Goal: Use online tool/utility: Utilize a website feature to perform a specific function

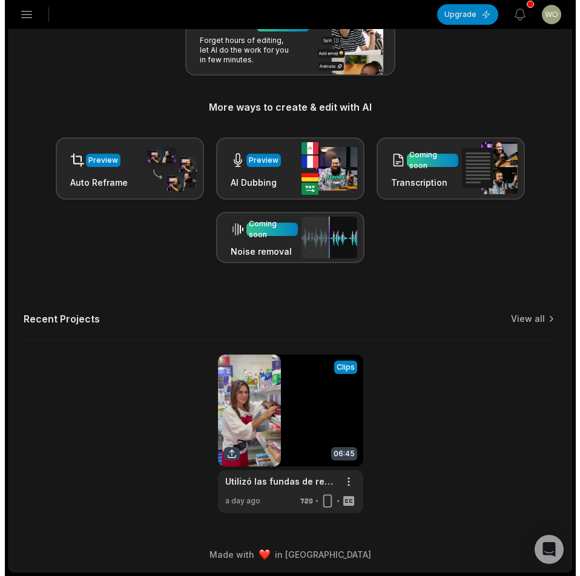
scroll to position [172, 0]
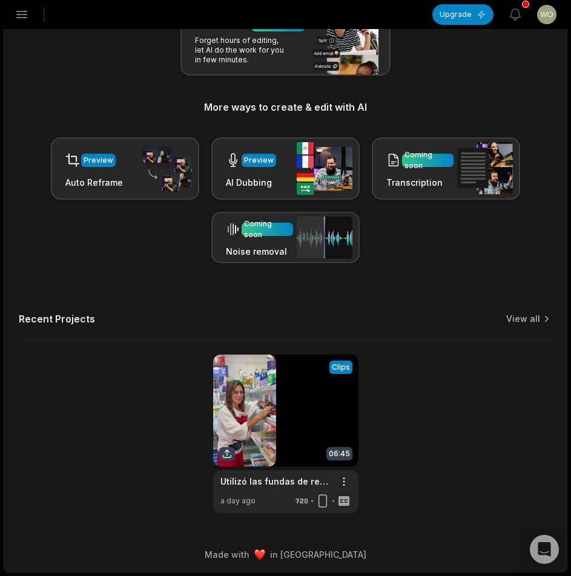
click at [21, 17] on icon "button" at bounding box center [22, 14] width 15 height 15
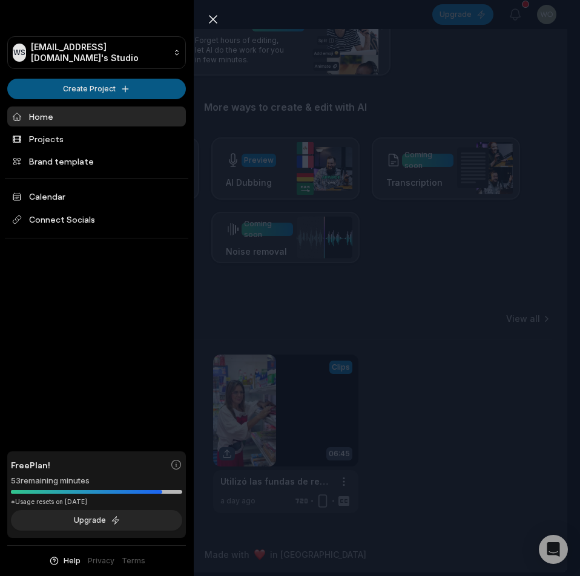
click at [151, 89] on html "WS Wotet77167@bllibl.com's Studio Create Project Home Projects Brand template C…" at bounding box center [290, 116] width 580 height 576
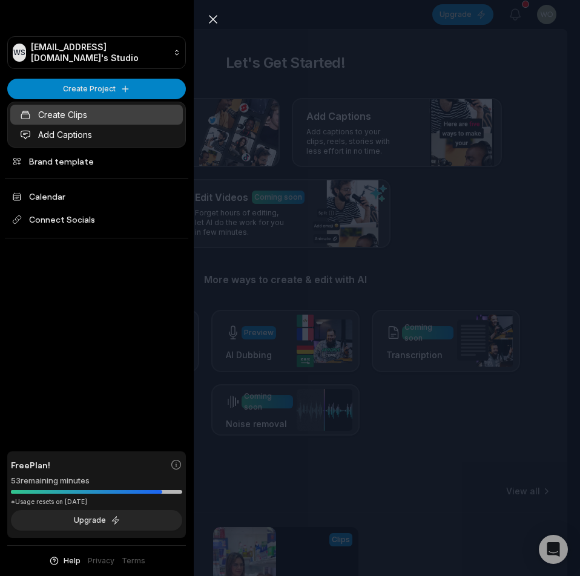
click at [131, 110] on link "Create Clips" at bounding box center [96, 115] width 172 height 20
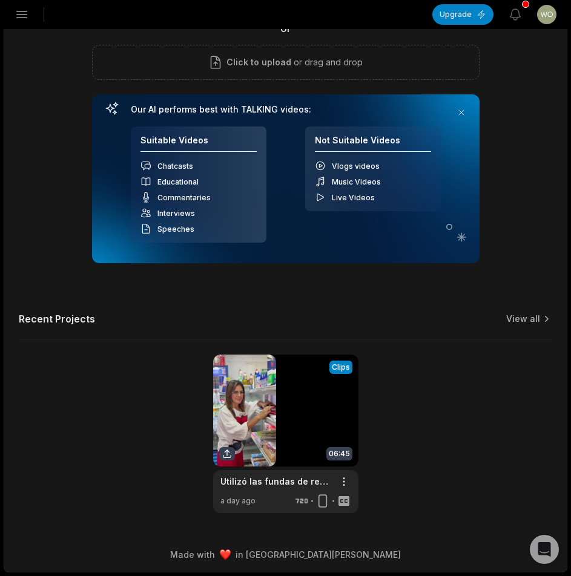
scroll to position [50, 0]
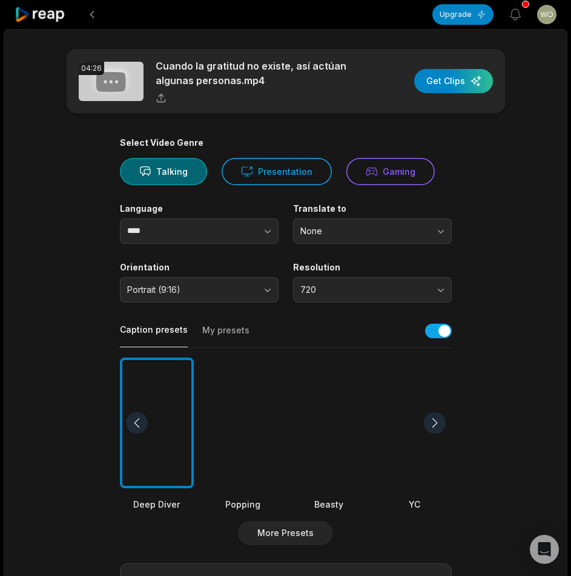
click at [224, 425] on div at bounding box center [243, 423] width 74 height 131
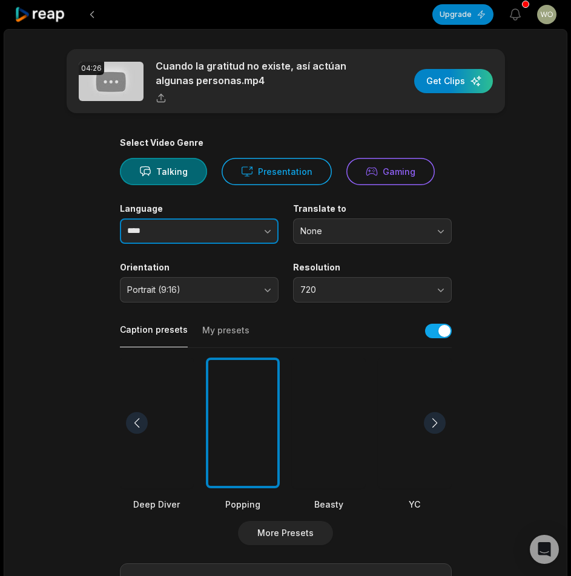
click at [221, 235] on button "button" at bounding box center [243, 230] width 69 height 25
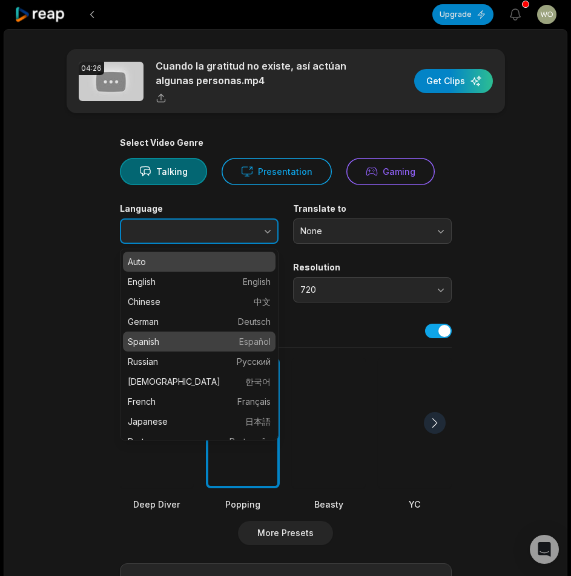
type input "*******"
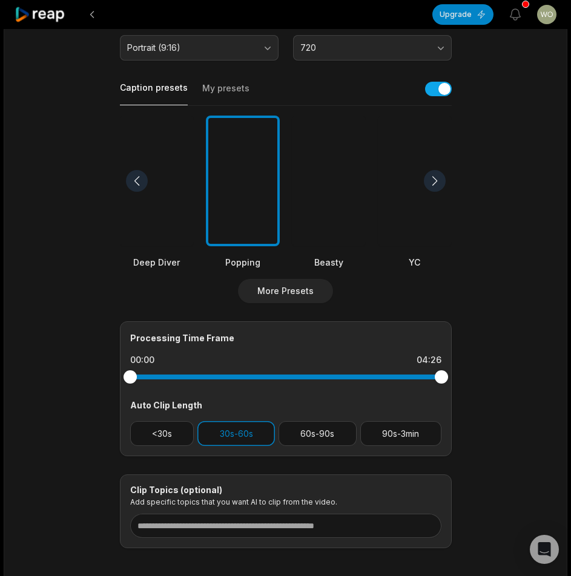
scroll to position [301, 0]
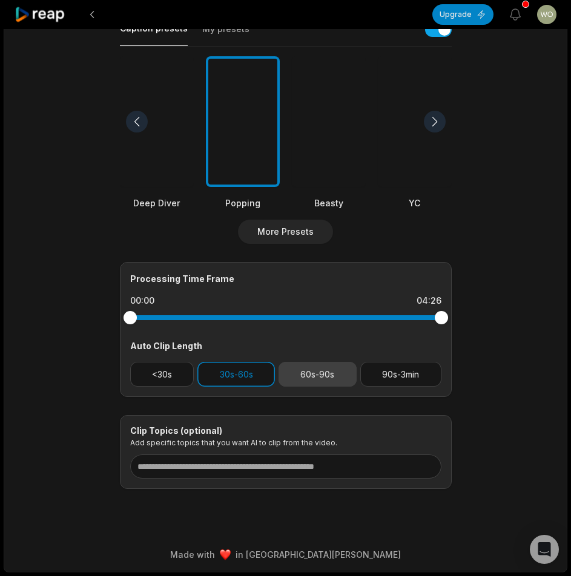
click at [318, 374] on button "60s-90s" at bounding box center [317, 374] width 78 height 25
drag, startPoint x: 249, startPoint y: 372, endPoint x: 446, endPoint y: 376, distance: 197.3
click at [250, 372] on button "30s-60s" at bounding box center [235, 374] width 77 height 25
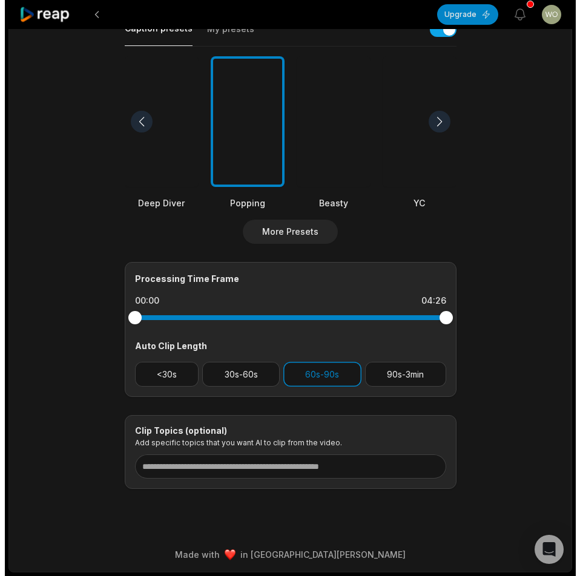
scroll to position [0, 0]
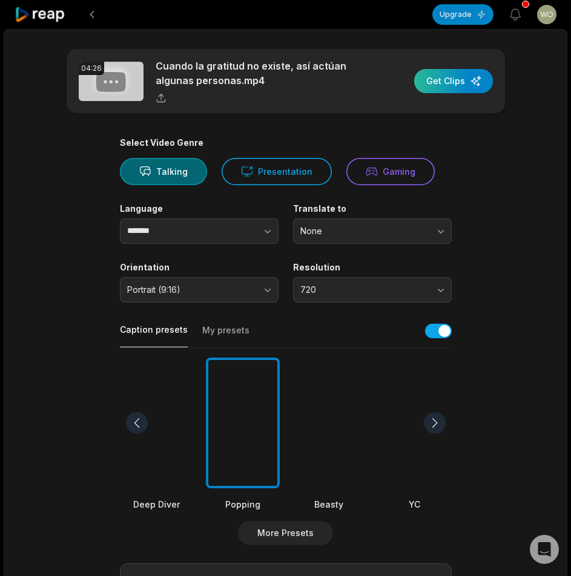
click at [455, 87] on div "button" at bounding box center [453, 81] width 79 height 24
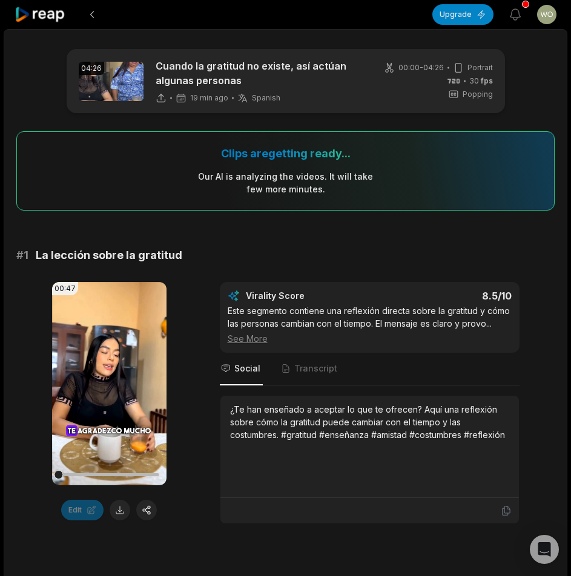
click at [33, 19] on icon at bounding box center [40, 15] width 51 height 16
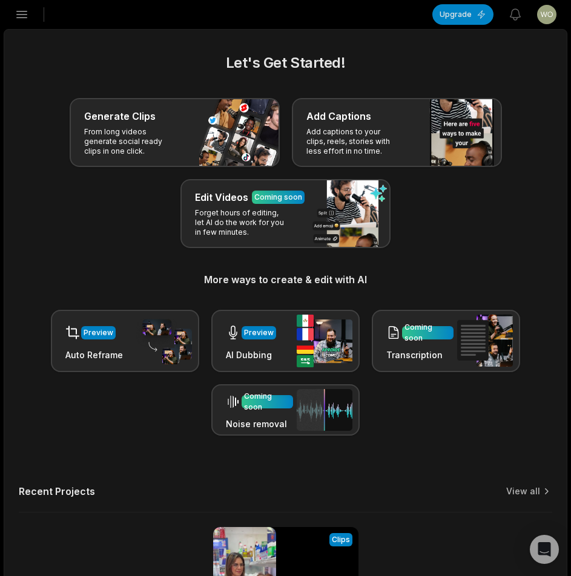
click at [28, 9] on icon "button" at bounding box center [22, 14] width 15 height 15
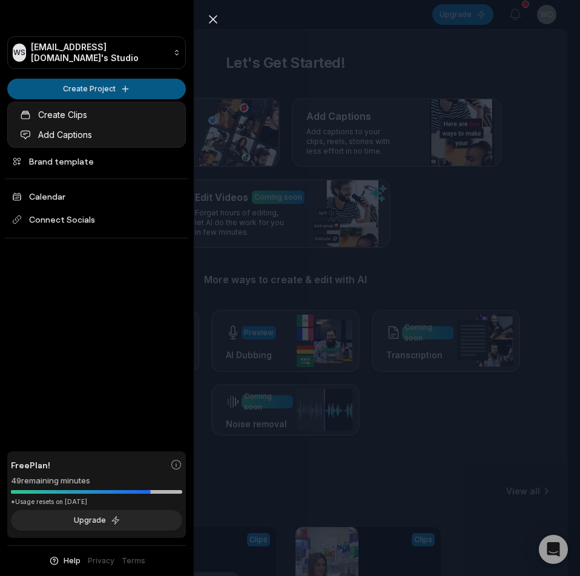
click at [103, 90] on html "WS Wotet77167@bllibl.com's Studio Create Project Home Projects Brand template C…" at bounding box center [290, 288] width 580 height 576
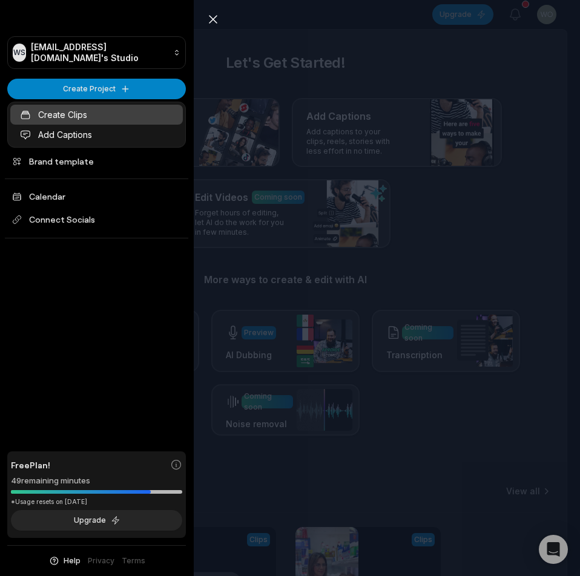
click at [102, 115] on link "Create Clips" at bounding box center [96, 115] width 172 height 20
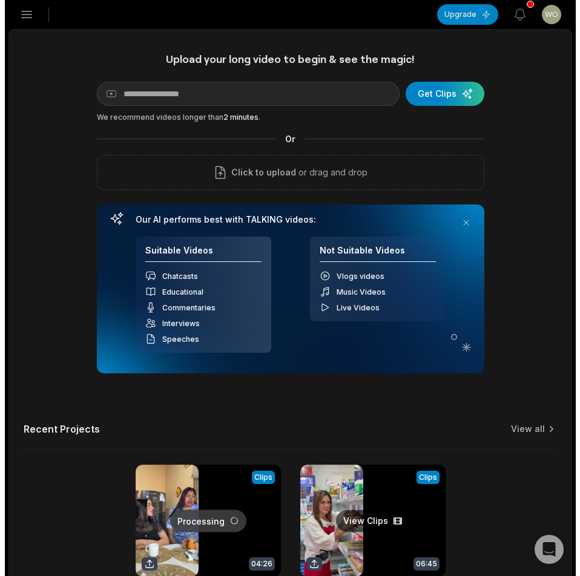
scroll to position [110, 0]
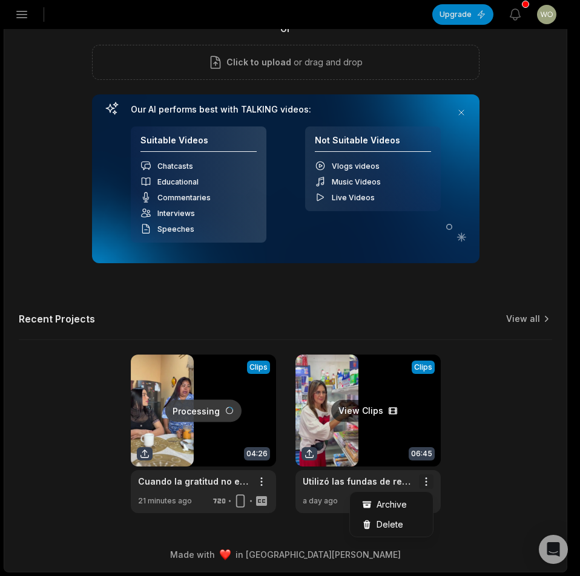
click at [428, 466] on html "WS Wotet77167@bllibl.com's Studio Create Project Home Projects Brand template C…" at bounding box center [290, 178] width 580 height 576
click at [380, 520] on span "Delete" at bounding box center [389, 524] width 27 height 13
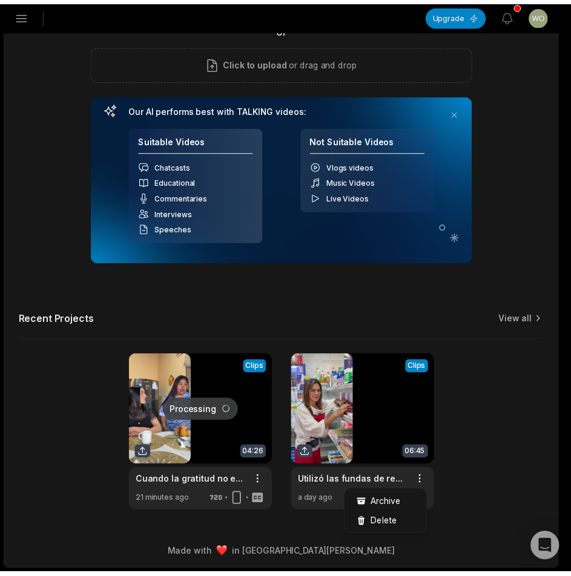
scroll to position [0, 0]
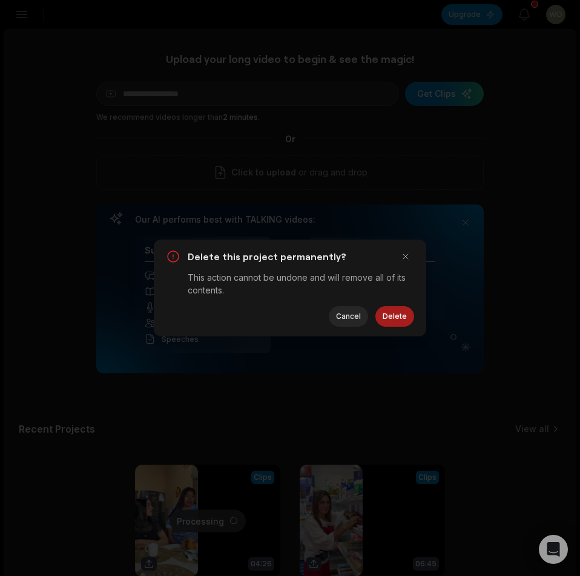
click at [395, 309] on button "Delete" at bounding box center [394, 316] width 39 height 21
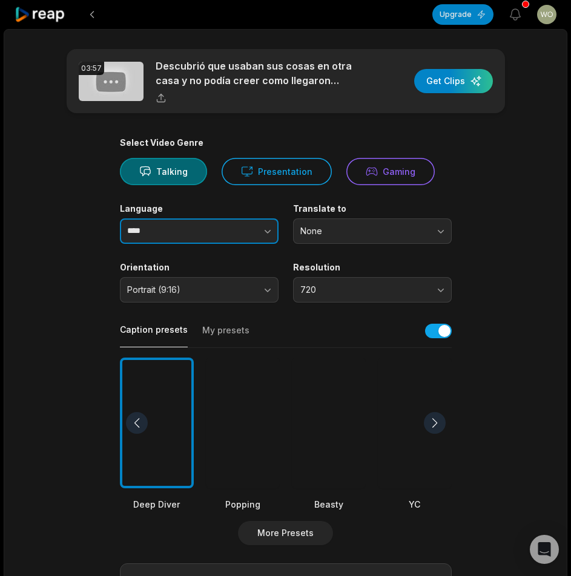
click at [248, 232] on button "button" at bounding box center [243, 230] width 69 height 25
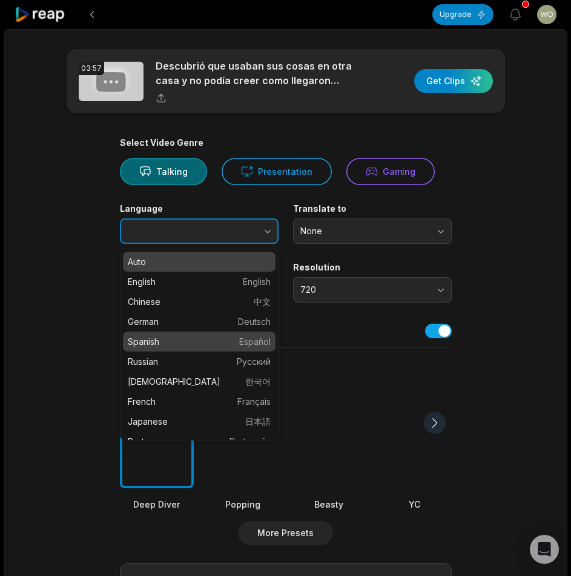
type input "*******"
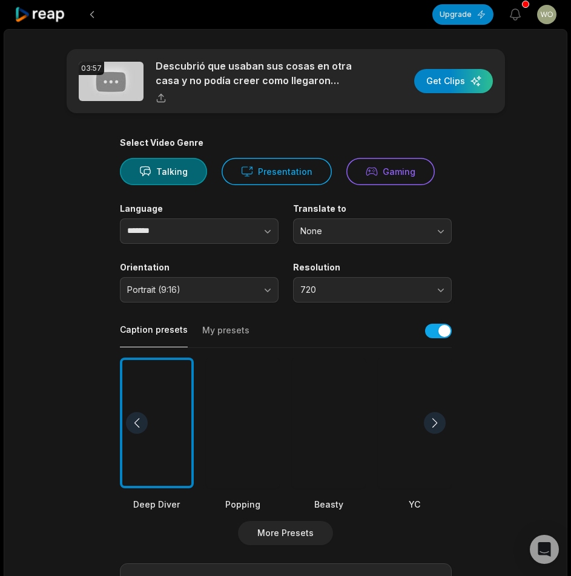
click at [235, 398] on div at bounding box center [243, 423] width 74 height 131
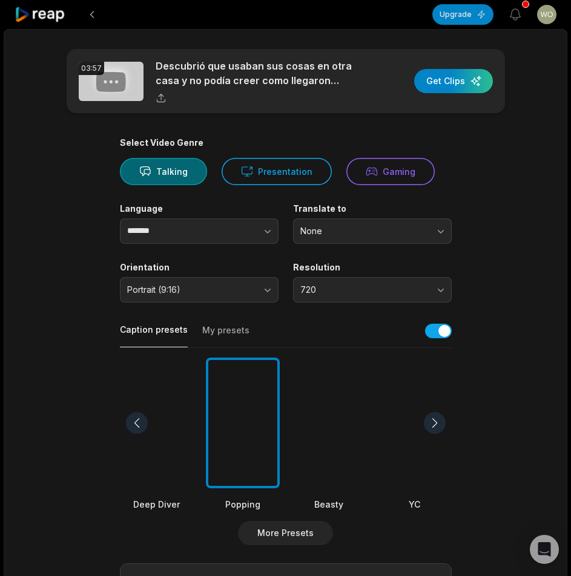
scroll to position [301, 0]
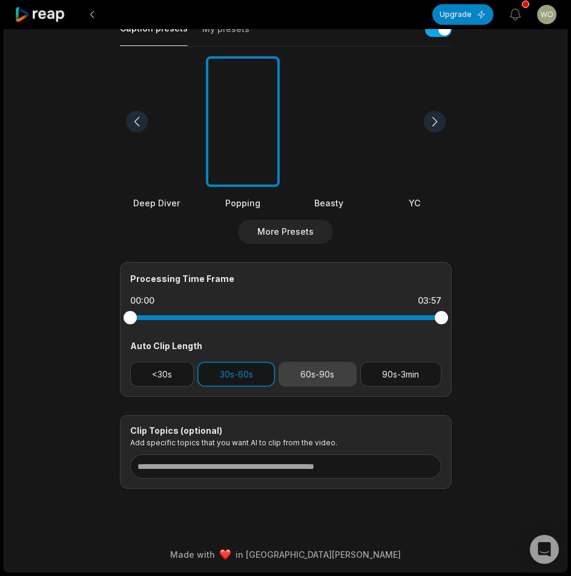
click at [314, 380] on button "60s-90s" at bounding box center [317, 374] width 78 height 25
click at [220, 371] on button "30s-60s" at bounding box center [235, 374] width 77 height 25
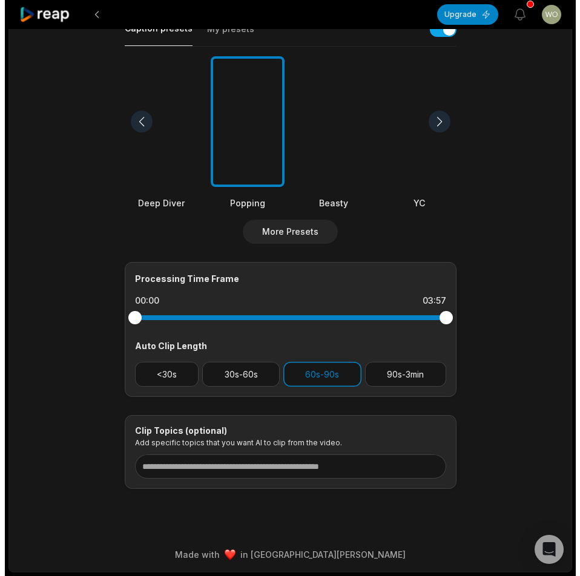
scroll to position [0, 0]
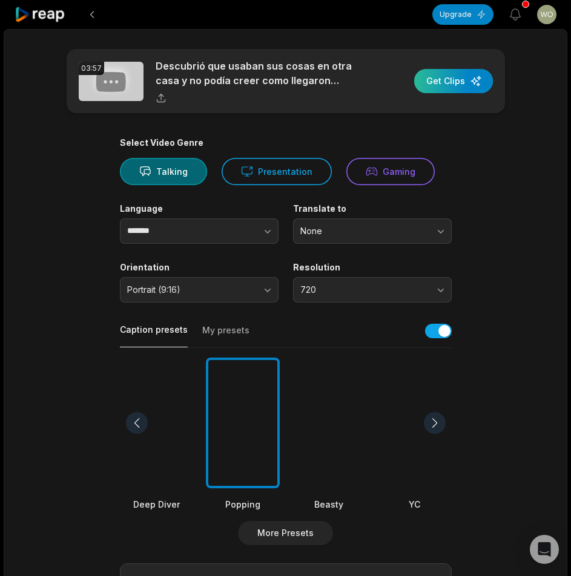
click at [439, 80] on div "button" at bounding box center [453, 81] width 79 height 24
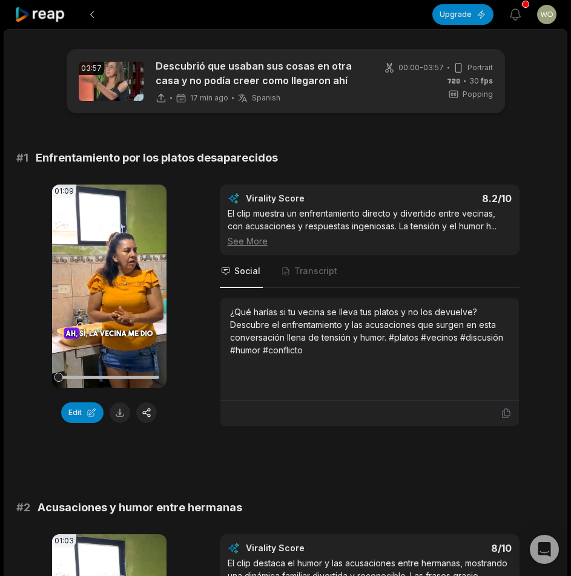
click at [53, 18] on icon at bounding box center [40, 15] width 51 height 16
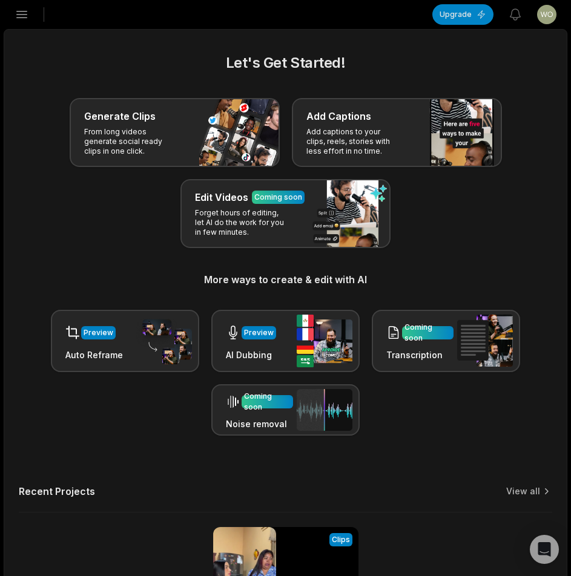
click at [28, 17] on icon "button" at bounding box center [22, 14] width 15 height 15
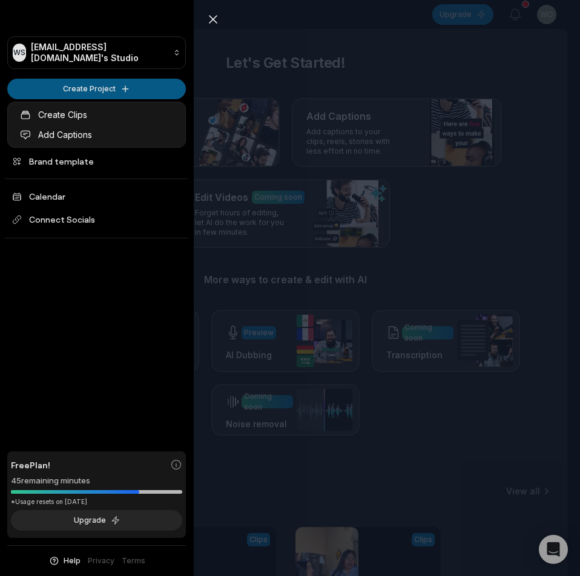
click at [103, 90] on html "WS Wotet77167@bllibl.com's Studio Create Project Home Projects Brand template C…" at bounding box center [290, 288] width 580 height 576
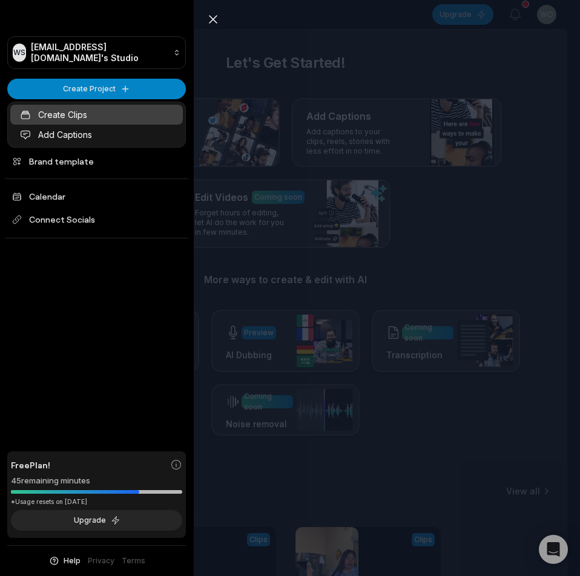
click at [93, 119] on link "Create Clips" at bounding box center [96, 115] width 172 height 20
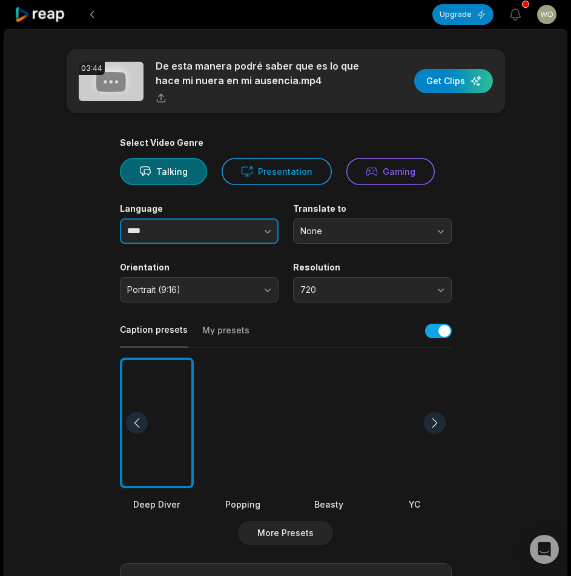
click at [221, 231] on button "button" at bounding box center [243, 230] width 69 height 25
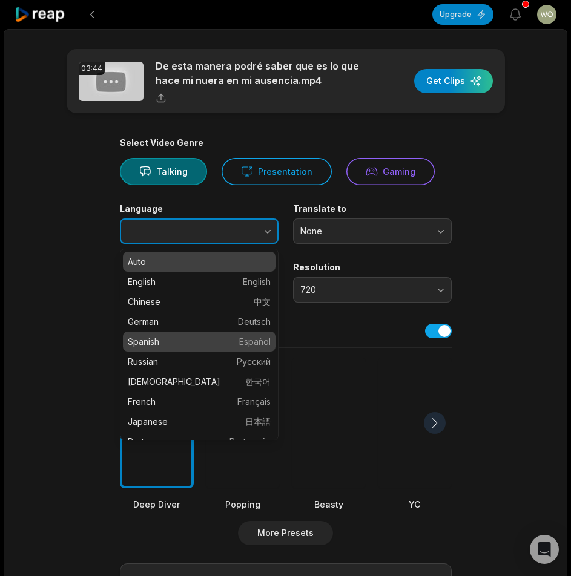
type input "*******"
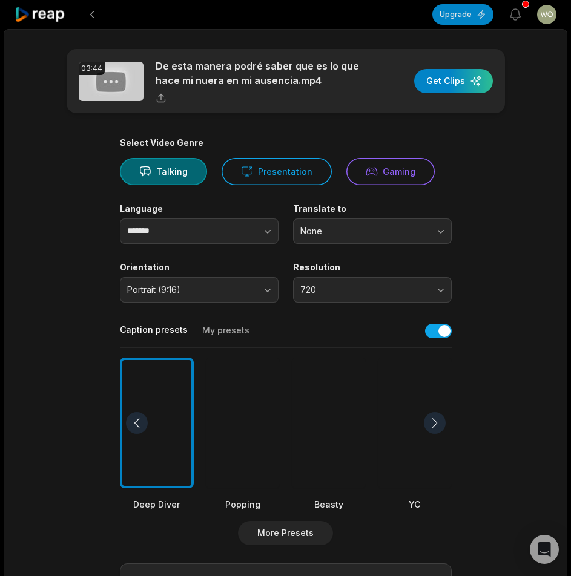
click at [230, 405] on div at bounding box center [243, 423] width 74 height 131
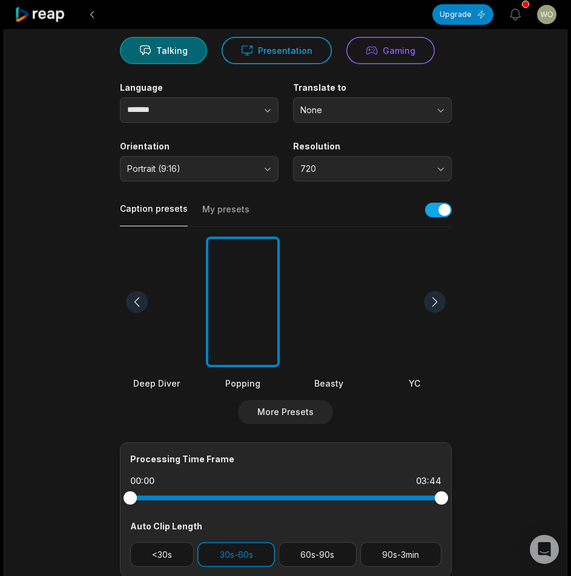
scroll to position [242, 0]
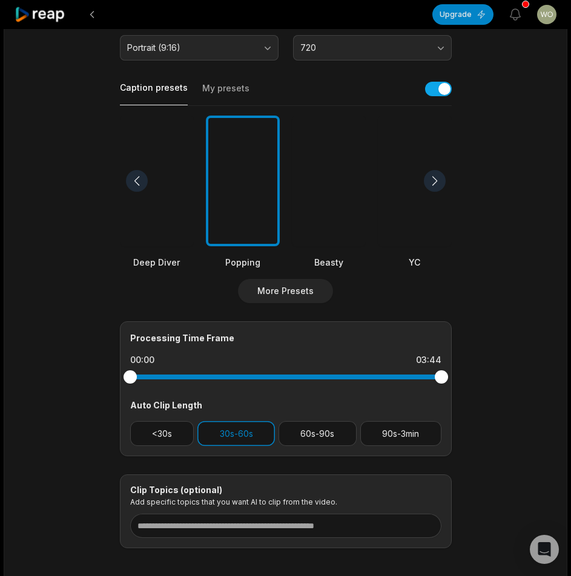
drag, startPoint x: 317, startPoint y: 430, endPoint x: 277, endPoint y: 429, distance: 39.4
click at [316, 430] on button "60s-90s" at bounding box center [317, 433] width 78 height 25
click at [246, 430] on button "30s-60s" at bounding box center [235, 433] width 77 height 25
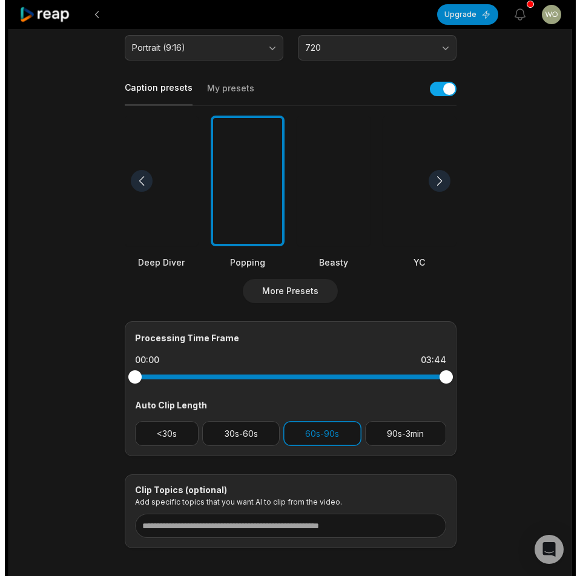
scroll to position [0, 0]
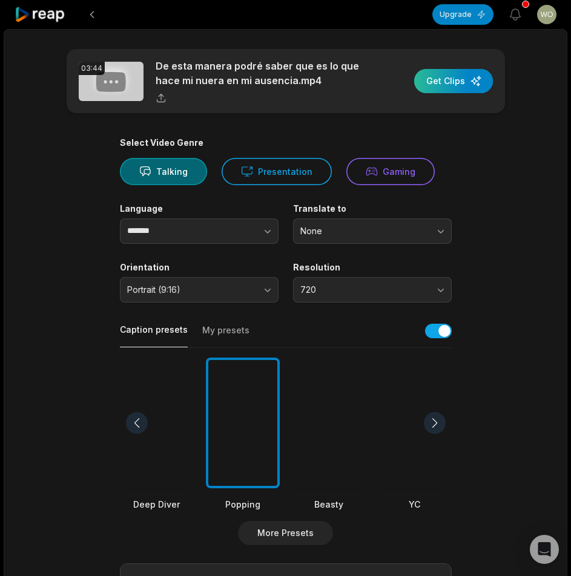
click at [451, 78] on div "button" at bounding box center [453, 81] width 79 height 24
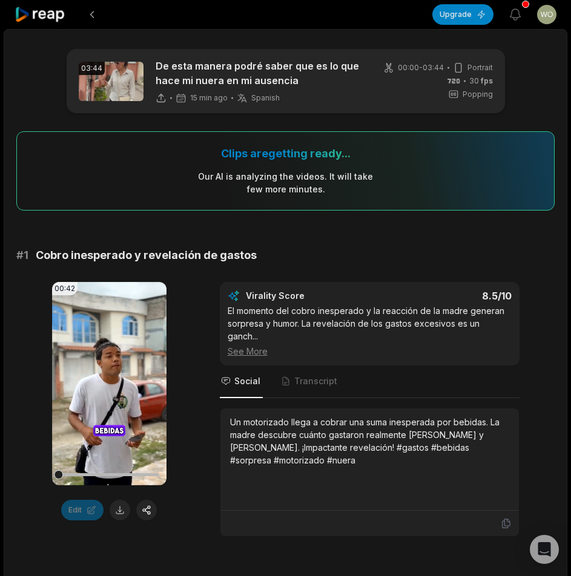
click at [32, 18] on icon at bounding box center [40, 15] width 51 height 16
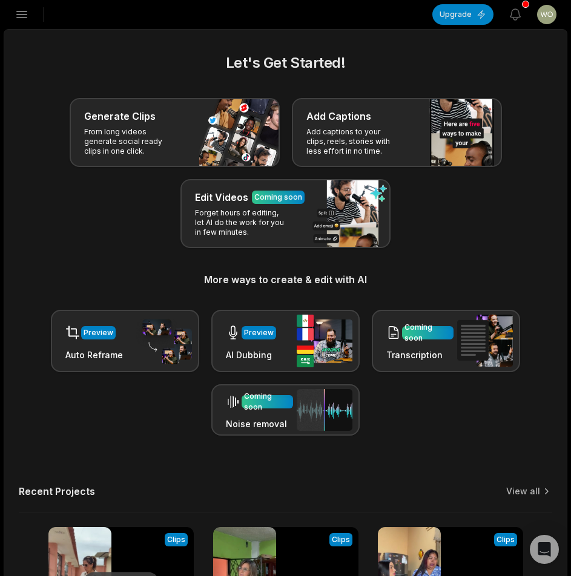
click at [25, 16] on icon "button" at bounding box center [22, 14] width 15 height 15
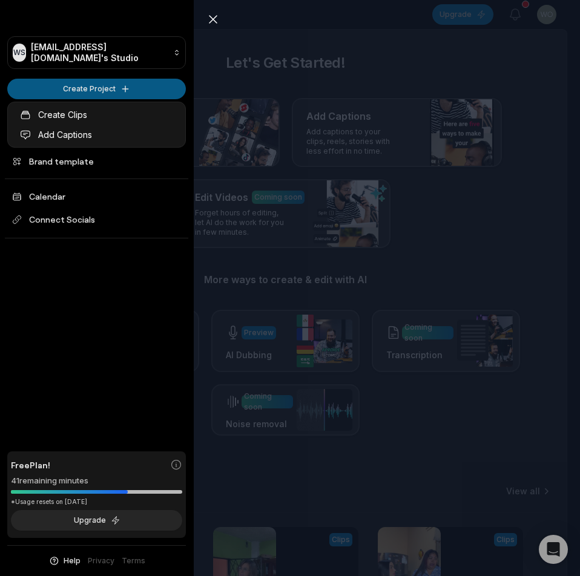
click at [36, 91] on html "WS Wotet77167@bllibl.com's Studio Create Project Home Projects Brand template C…" at bounding box center [290, 288] width 580 height 576
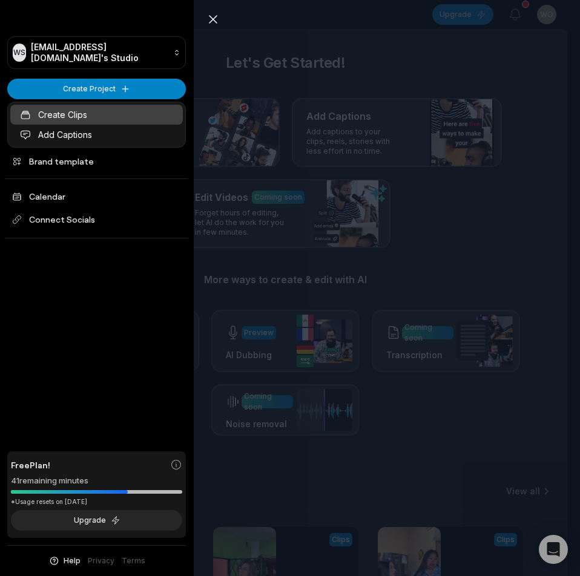
click at [51, 114] on link "Create Clips" at bounding box center [96, 115] width 172 height 20
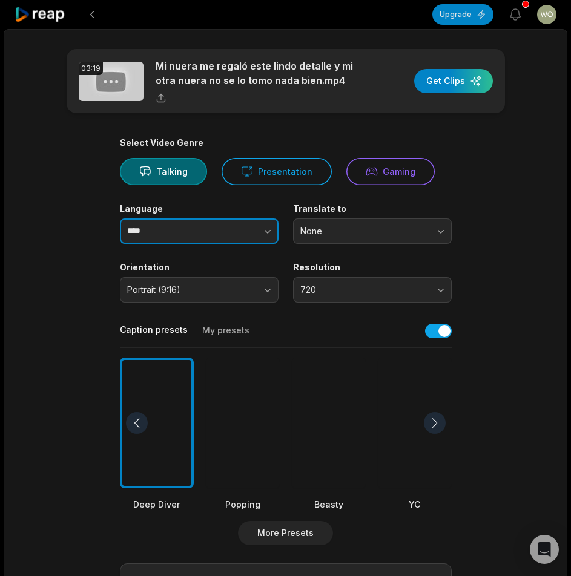
click at [226, 232] on button "button" at bounding box center [243, 230] width 69 height 25
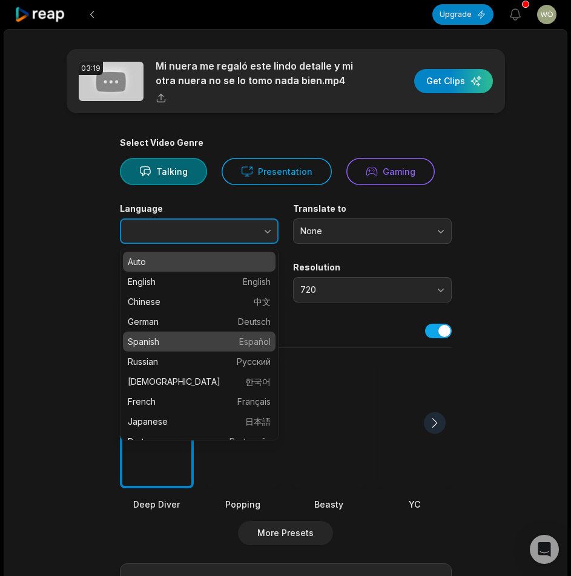
type input "*******"
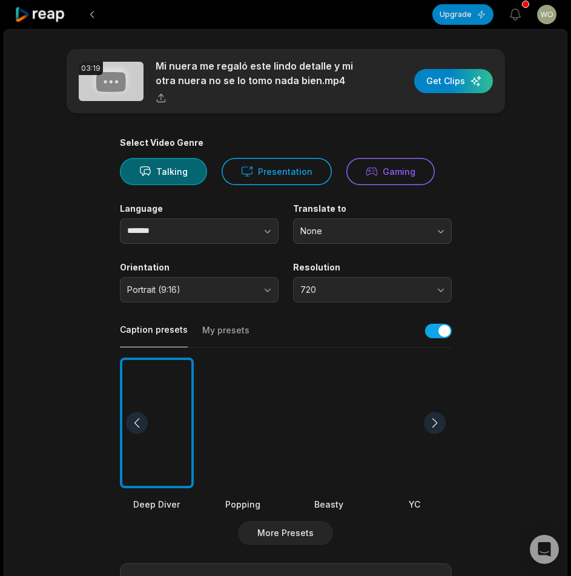
click at [229, 399] on div at bounding box center [243, 423] width 74 height 131
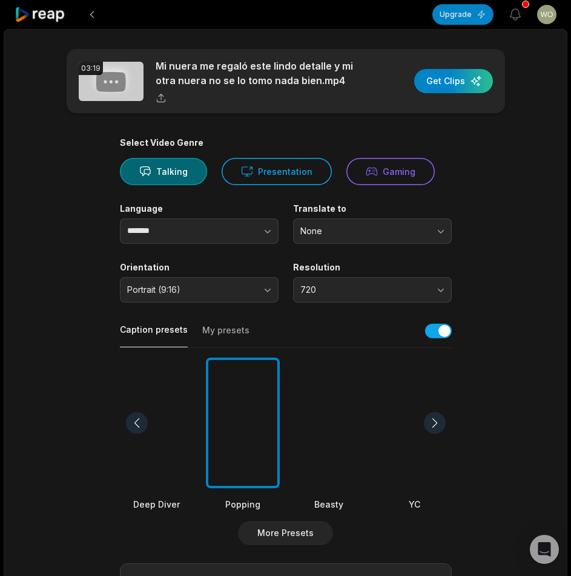
scroll to position [182, 0]
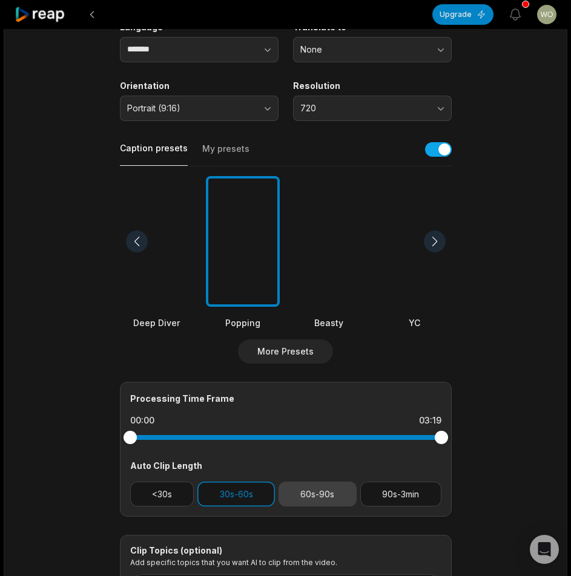
click at [306, 491] on button "60s-90s" at bounding box center [317, 494] width 78 height 25
click at [259, 496] on button "30s-60s" at bounding box center [235, 494] width 77 height 25
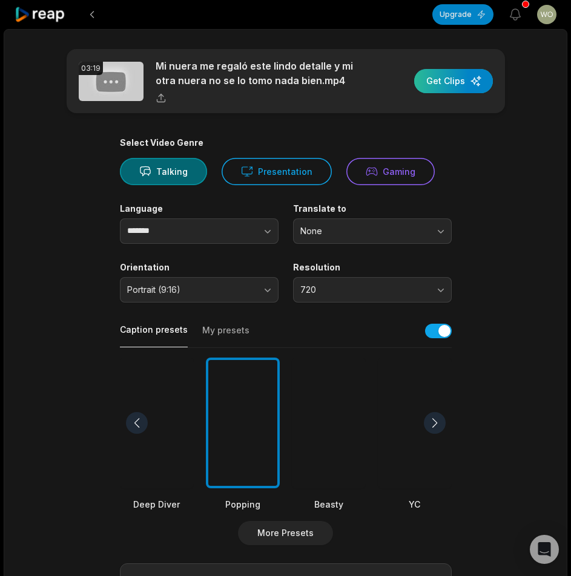
click at [455, 76] on div "button" at bounding box center [453, 81] width 79 height 24
